Goal: Task Accomplishment & Management: Use online tool/utility

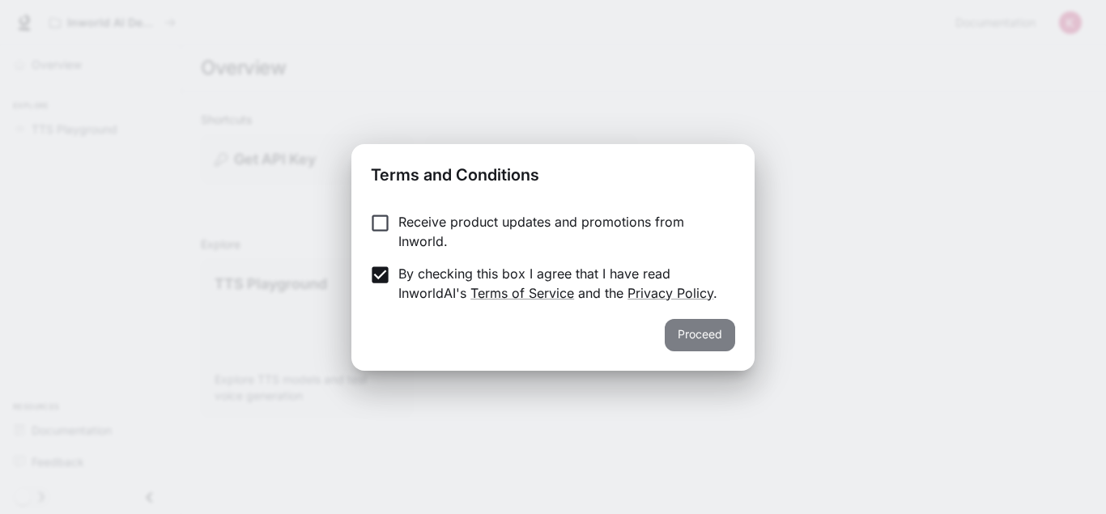
click at [715, 340] on button "Proceed" at bounding box center [700, 335] width 70 height 32
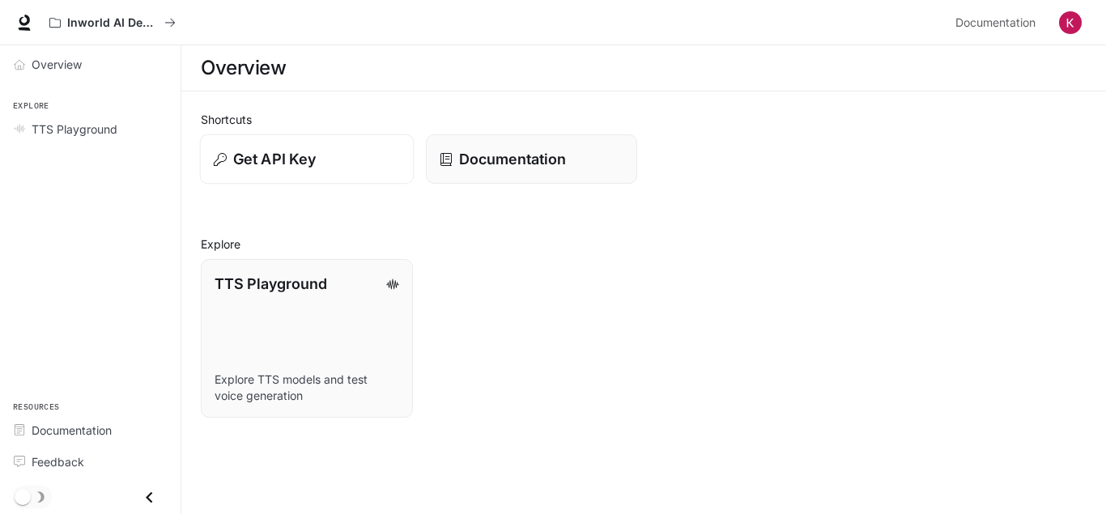
click at [285, 165] on p "Get API Key" at bounding box center [274, 159] width 83 height 22
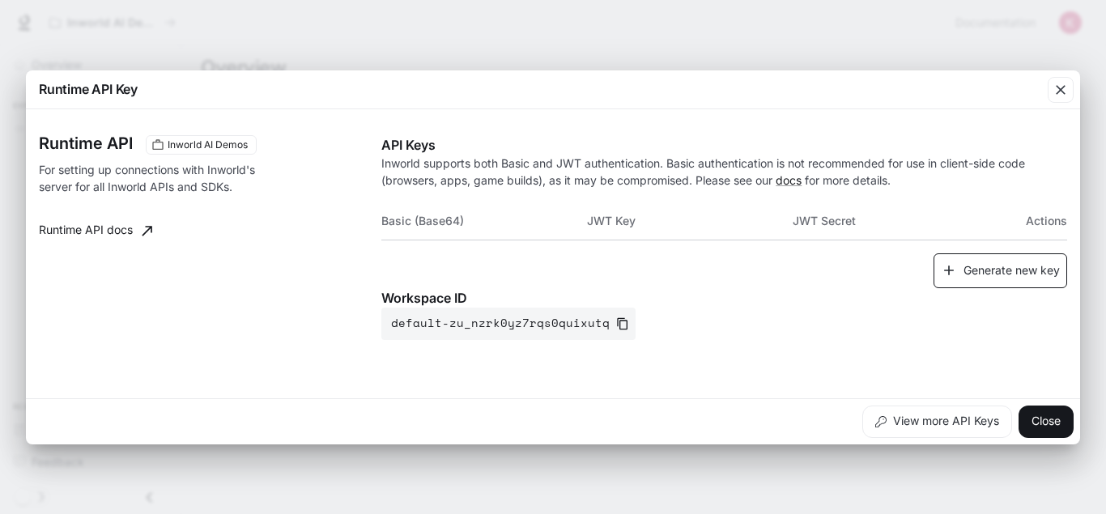
click at [986, 273] on button "Generate new key" at bounding box center [1000, 270] width 134 height 35
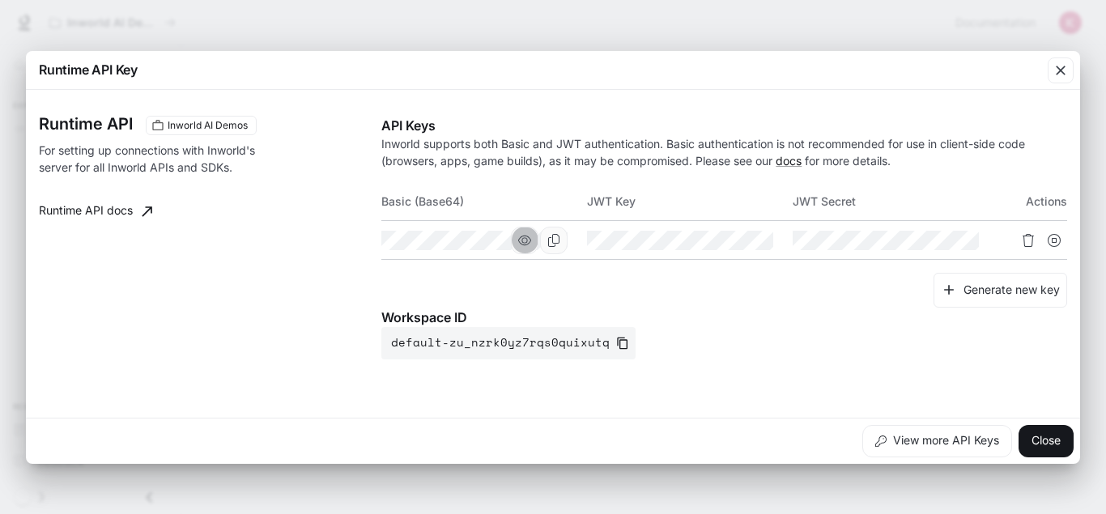
click at [521, 239] on icon "button" at bounding box center [524, 240] width 13 height 13
click at [735, 239] on icon "button" at bounding box center [730, 240] width 13 height 10
click at [939, 240] on icon "button" at bounding box center [935, 240] width 13 height 13
click at [550, 236] on icon "Copy Basic (Base64)" at bounding box center [553, 240] width 13 height 13
click at [760, 241] on icon "Copy Key" at bounding box center [759, 240] width 13 height 13
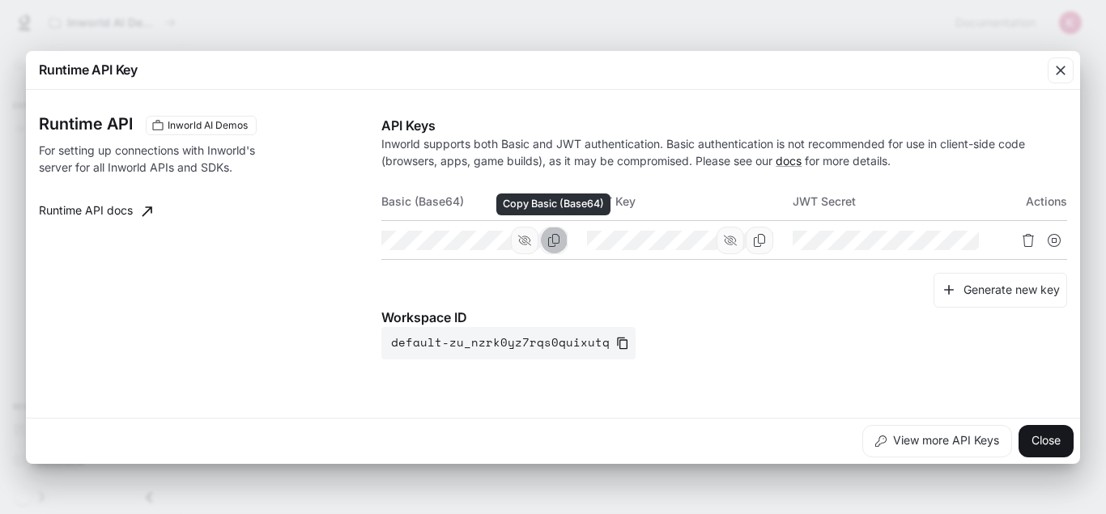
click at [552, 244] on icon "Copy Basic (Base64)" at bounding box center [553, 240] width 13 height 13
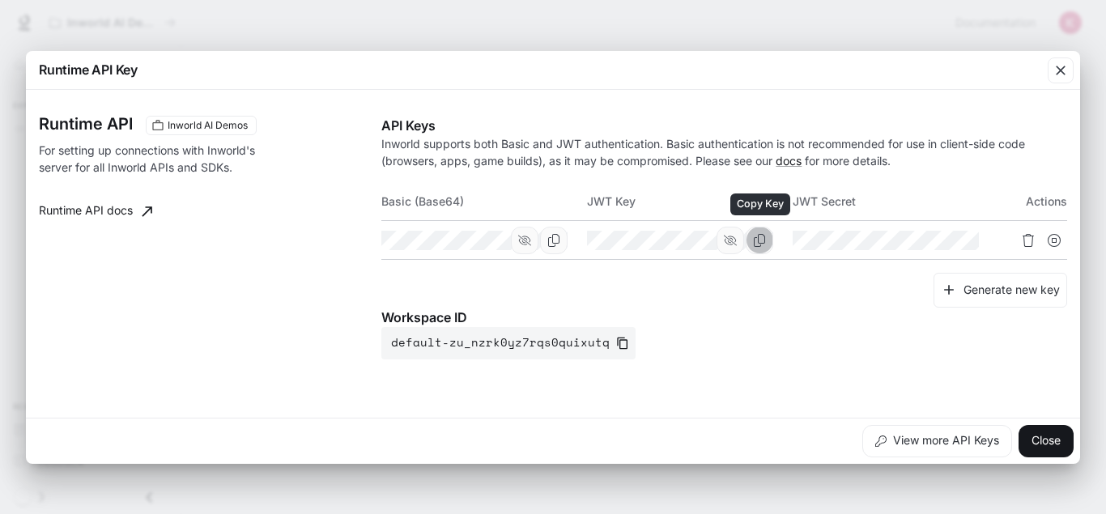
click at [756, 242] on icon "Copy Key" at bounding box center [759, 240] width 13 height 13
